Goal: Find specific page/section: Find specific page/section

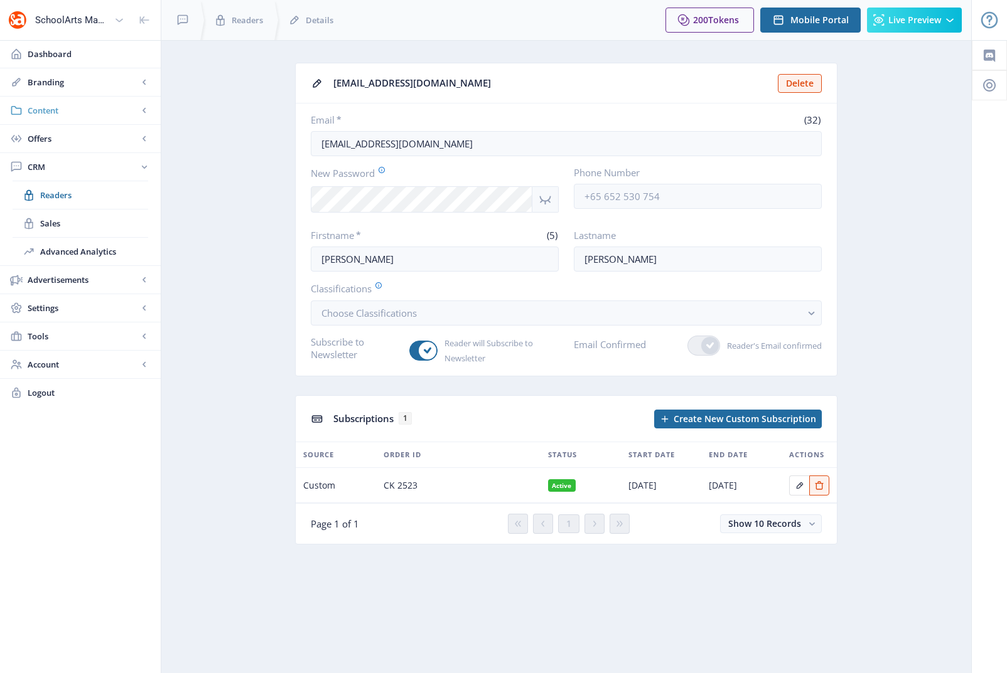
click at [43, 107] on span "Content" at bounding box center [83, 110] width 110 height 13
click at [51, 138] on span "Articles" at bounding box center [94, 138] width 108 height 13
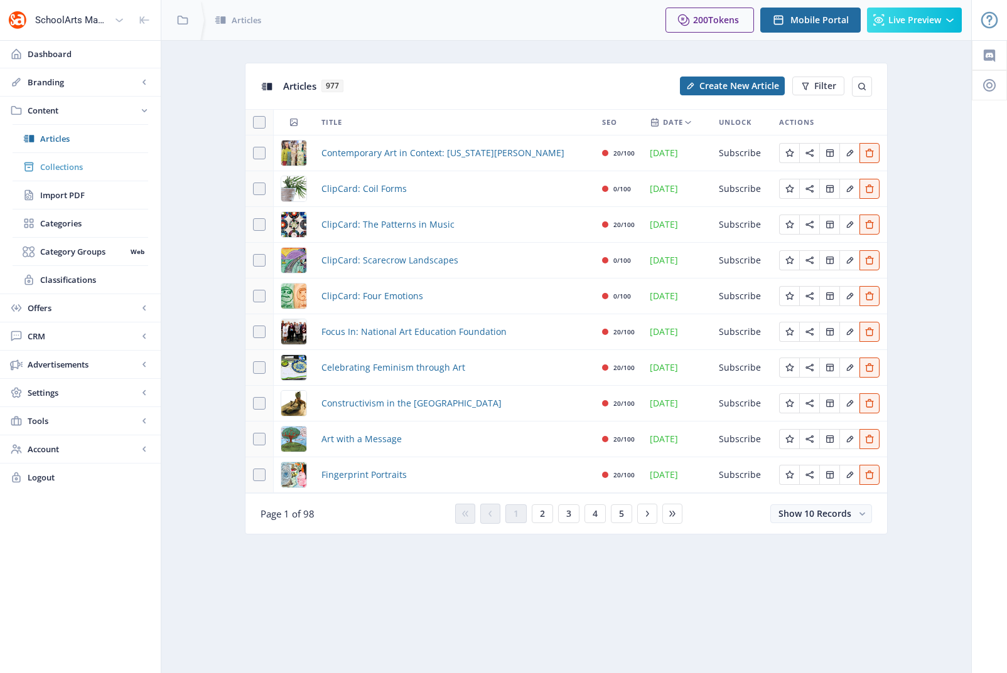
click at [74, 166] on span "Collections" at bounding box center [94, 167] width 108 height 13
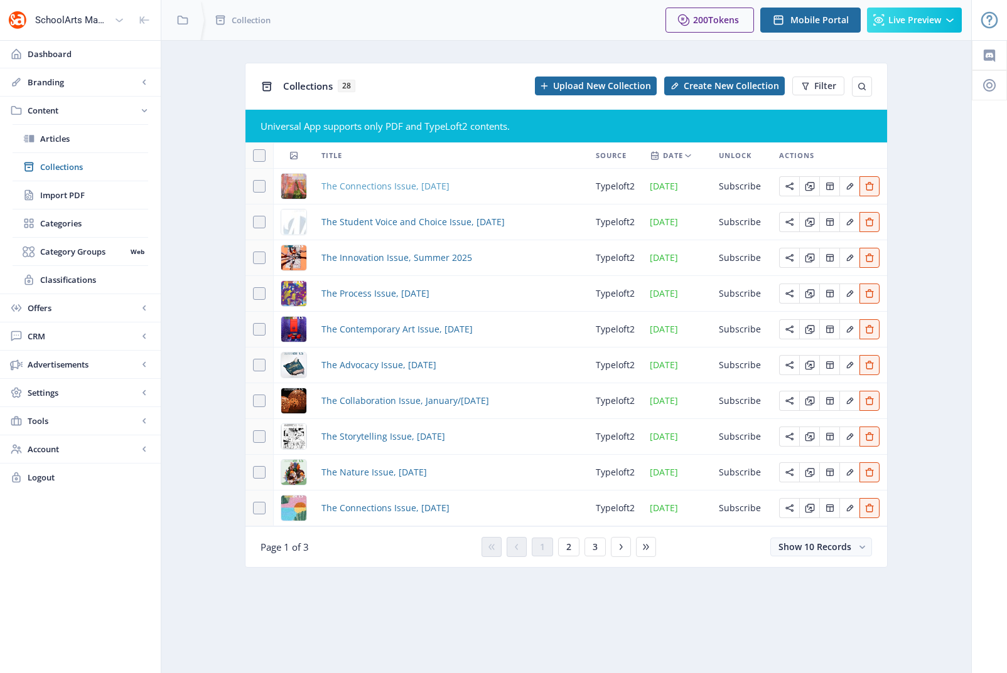
click at [417, 188] on span "The Connections Issue, [DATE]" at bounding box center [385, 186] width 128 height 15
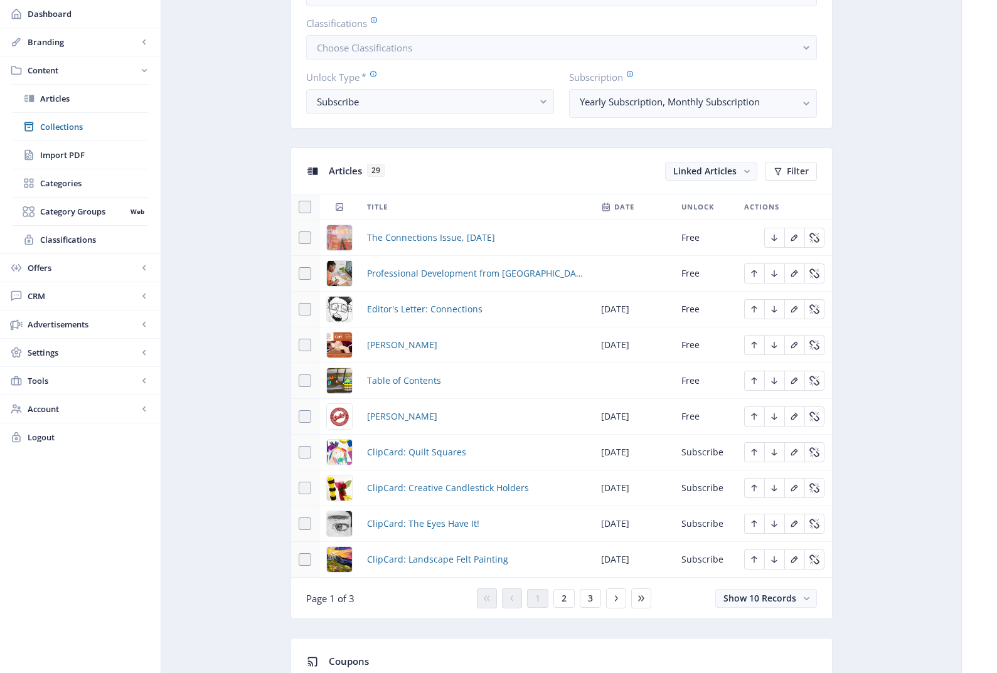
scroll to position [439, 0]
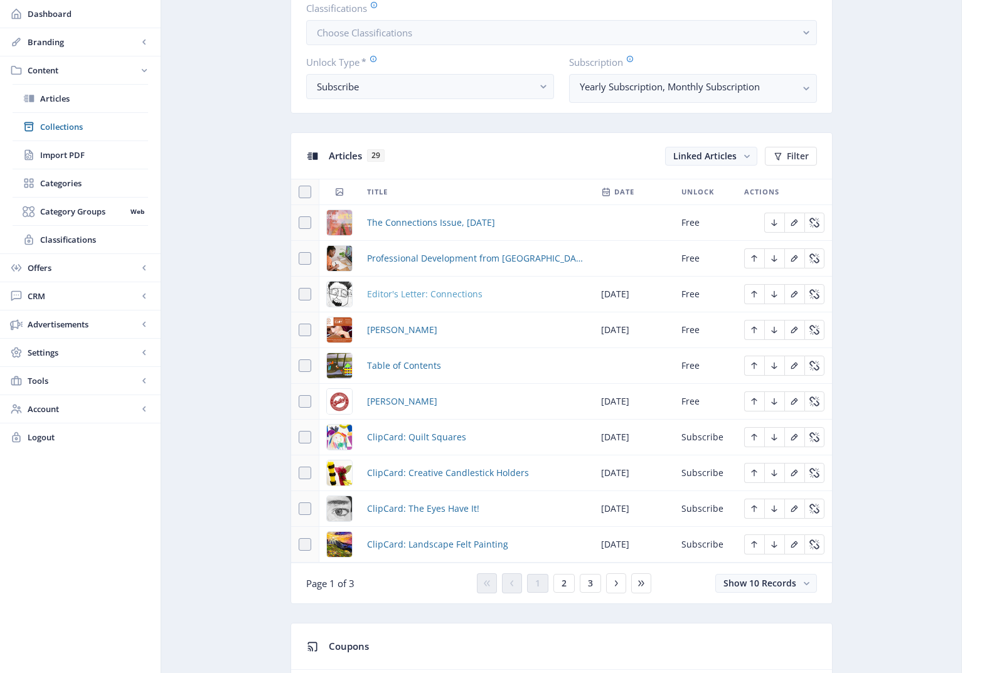
click at [430, 292] on span "Editor's Letter: Connections" at bounding box center [424, 294] width 115 height 15
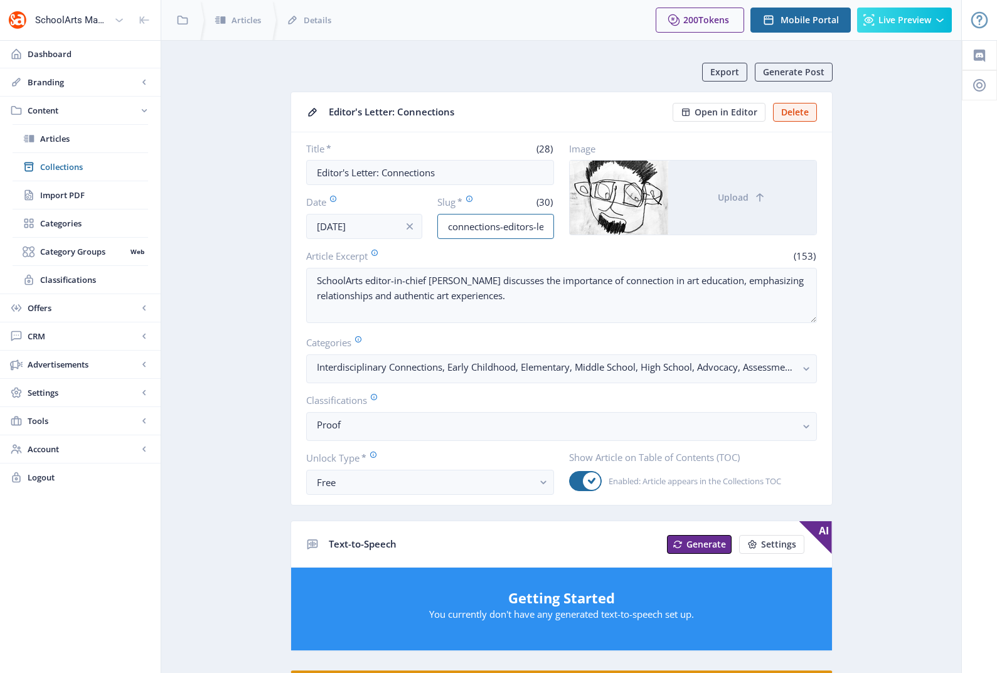
scroll to position [0, 37]
drag, startPoint x: 498, startPoint y: 228, endPoint x: 572, endPoint y: 227, distance: 74.1
click at [572, 227] on div "Title * (28) Editor's Letter: Connections Date [DATE] Slug * (30) connections-e…" at bounding box center [561, 190] width 511 height 97
click at [473, 228] on input "connections-editors-letter-925" at bounding box center [495, 226] width 117 height 25
